Goal: Task Accomplishment & Management: Use online tool/utility

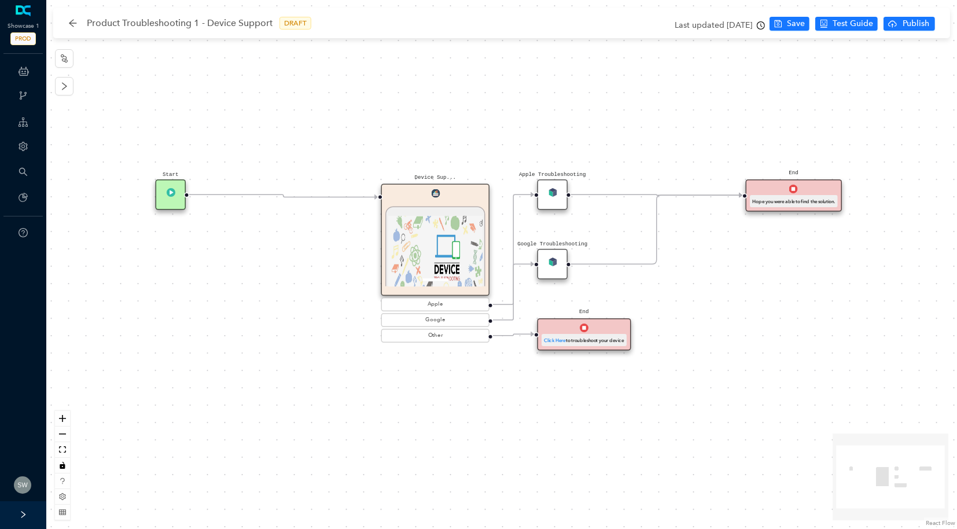
drag, startPoint x: 366, startPoint y: 174, endPoint x: 388, endPoint y: 173, distance: 22.0
click at [412, 174] on div "Start Device Sup... 1 / 1 Previous Next Device Support and Troubleshooting DCA …" at bounding box center [501, 264] width 911 height 529
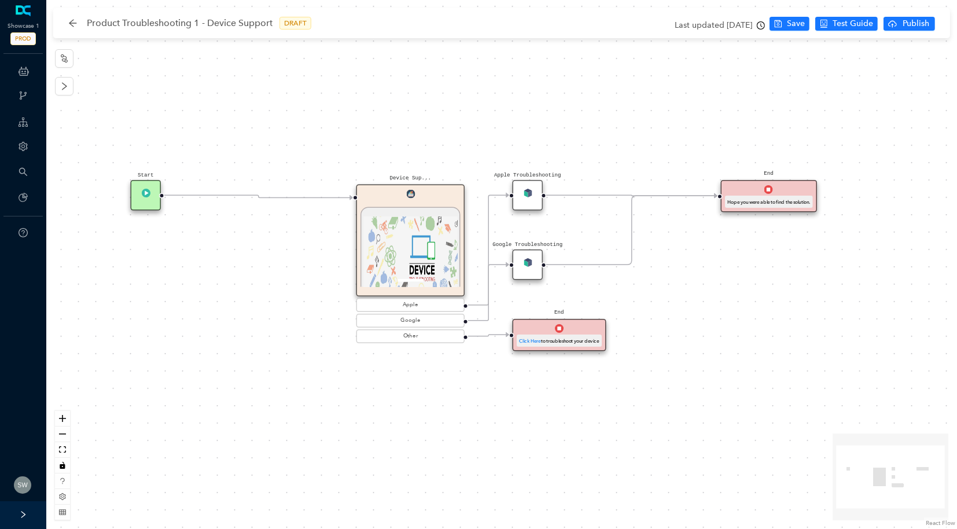
drag, startPoint x: 388, startPoint y: 173, endPoint x: 373, endPoint y: 173, distance: 15.0
click at [373, 173] on div "Start Device Sup... 1 / 1 Previous Next Device Support and Troubleshooting DCA …" at bounding box center [501, 264] width 911 height 529
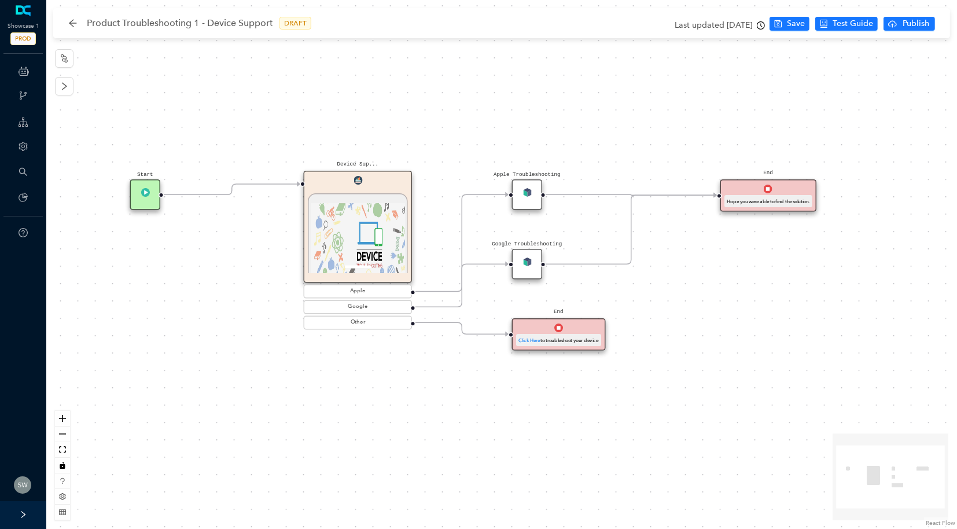
drag, startPoint x: 358, startPoint y: 190, endPoint x: 320, endPoint y: 175, distance: 41.0
click at [325, 181] on div "Device Sup... 1 / 1 Previous Next Device Support and Troubleshooting DCA Wirele…" at bounding box center [358, 227] width 109 height 112
click at [359, 222] on img at bounding box center [358, 242] width 95 height 78
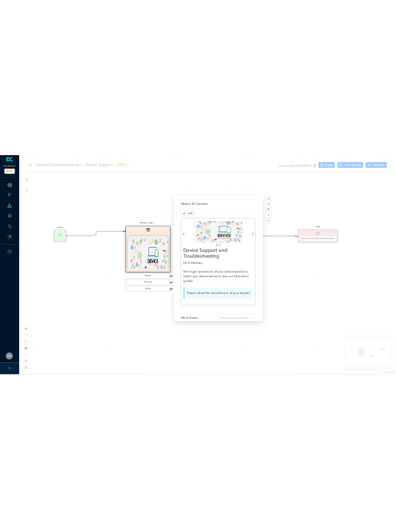
scroll to position [2, 0]
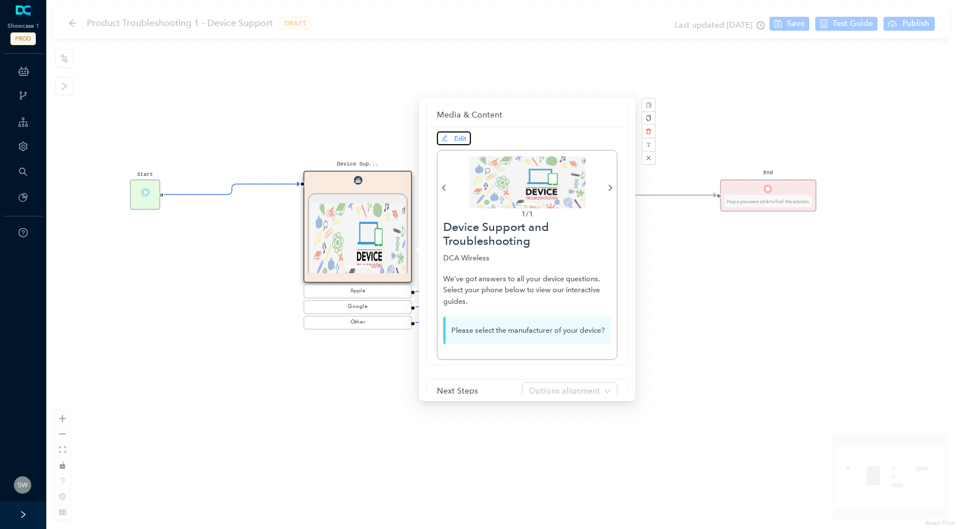
click at [451, 140] on span "Edit" at bounding box center [453, 138] width 25 height 10
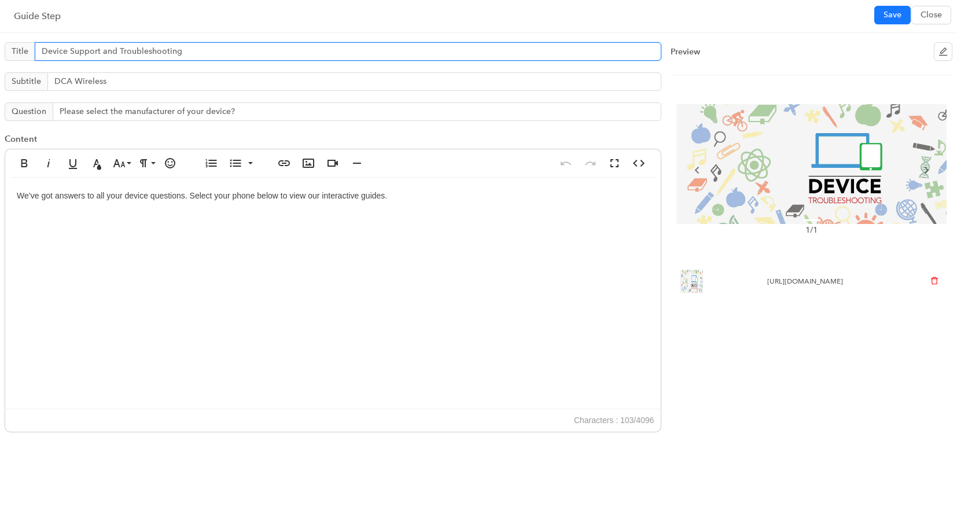
drag, startPoint x: 45, startPoint y: 52, endPoint x: 198, endPoint y: 54, distance: 153.9
click at [198, 54] on input "Device Support and Troubleshooting" at bounding box center [348, 51] width 627 height 19
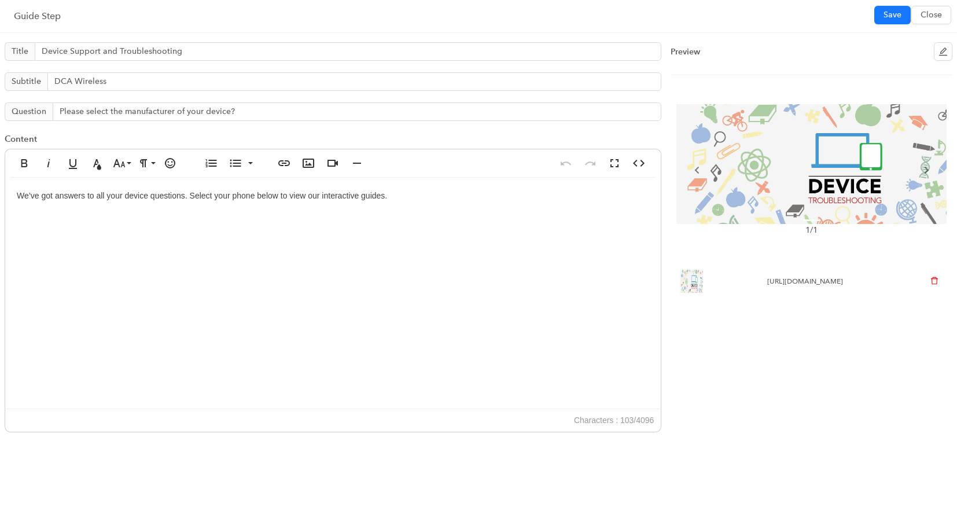
click at [769, 277] on span "[URL][DOMAIN_NAME]" at bounding box center [805, 281] width 76 height 8
click at [842, 142] on img at bounding box center [811, 164] width 270 height 120
click at [204, 85] on input "DCA Wireless" at bounding box center [354, 81] width 614 height 19
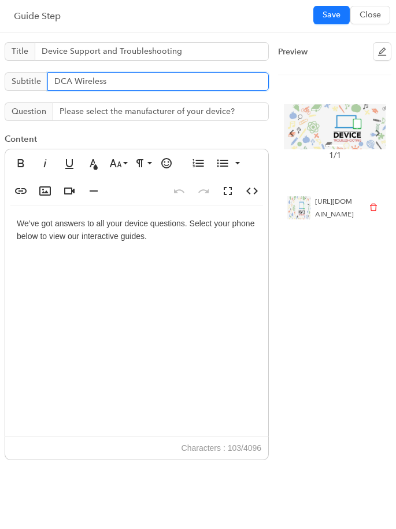
click at [116, 84] on input "DCA Wireless" at bounding box center [158, 81] width 222 height 19
drag, startPoint x: 116, startPoint y: 79, endPoint x: 36, endPoint y: 83, distance: 79.9
click at [36, 83] on span "Subtitle DCA Wireless" at bounding box center [137, 81] width 264 height 19
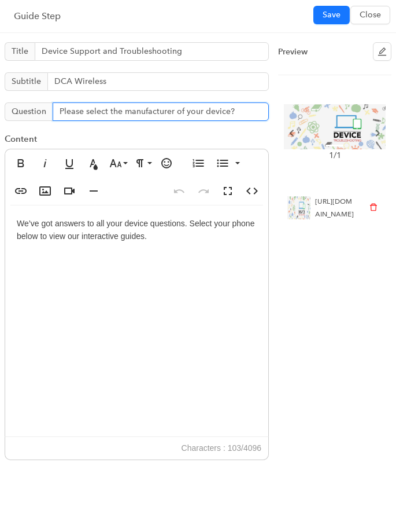
click at [58, 111] on input "Please select the manufacturer of your device?" at bounding box center [161, 111] width 216 height 19
drag, startPoint x: 58, startPoint y: 111, endPoint x: 243, endPoint y: 114, distance: 185.2
click at [243, 114] on input "Please select the manufacturer of your device?" at bounding box center [161, 111] width 216 height 19
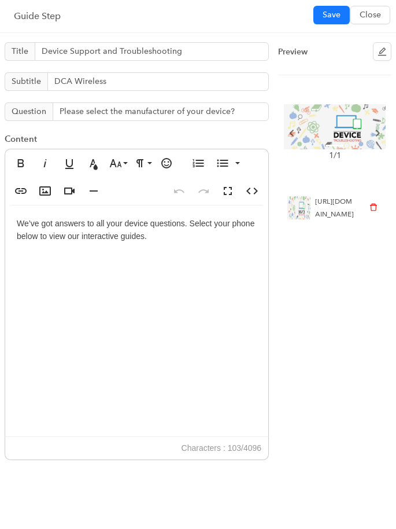
click at [117, 270] on div "We’ve got answers to all your device questions. Select your phone below to view…" at bounding box center [136, 320] width 263 height 231
click at [14, 223] on div "We’ve got answers to all your device questions. Select your phone below to view…" at bounding box center [136, 320] width 263 height 231
click at [13, 217] on div "We’ve got answers to all your device questions. Select your phone below to view…" at bounding box center [136, 320] width 263 height 231
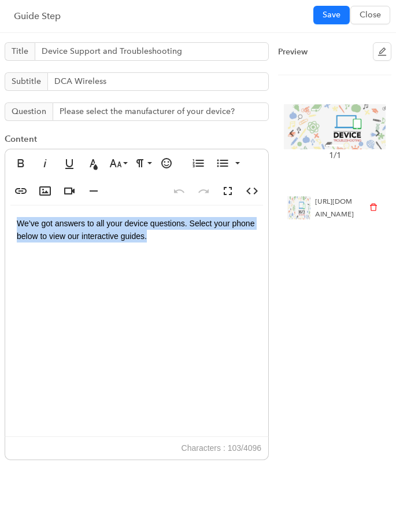
drag, startPoint x: 153, startPoint y: 240, endPoint x: 15, endPoint y: 226, distance: 138.4
click at [15, 226] on div "We’ve got answers to all your device questions. Select your phone below to view…" at bounding box center [136, 320] width 263 height 231
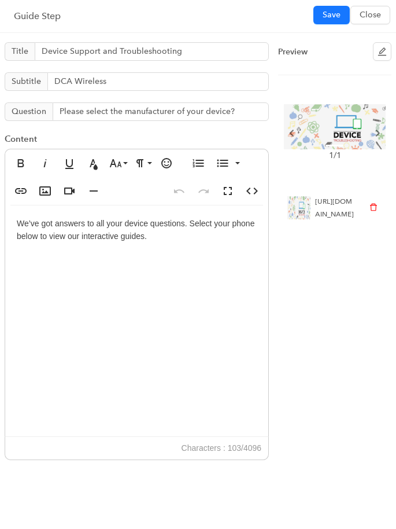
drag, startPoint x: 351, startPoint y: 294, endPoint x: 314, endPoint y: 200, distance: 101.1
click at [314, 200] on li "[URL][DOMAIN_NAME]" at bounding box center [334, 207] width 113 height 35
copy span "[URL][DOMAIN_NAME]"
click at [342, 220] on div "[URL][DOMAIN_NAME]" at bounding box center [335, 207] width 40 height 25
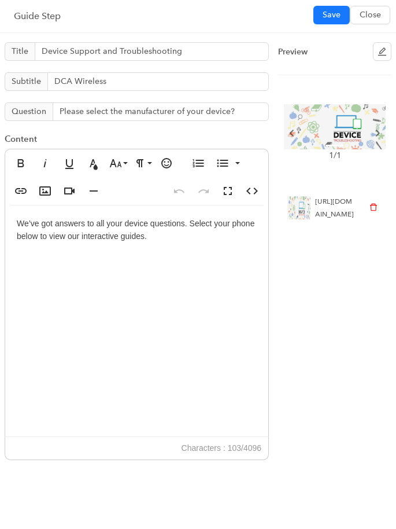
click at [342, 220] on div "[URL][DOMAIN_NAME]" at bounding box center [335, 207] width 40 height 25
